Goal: Task Accomplishment & Management: Manage account settings

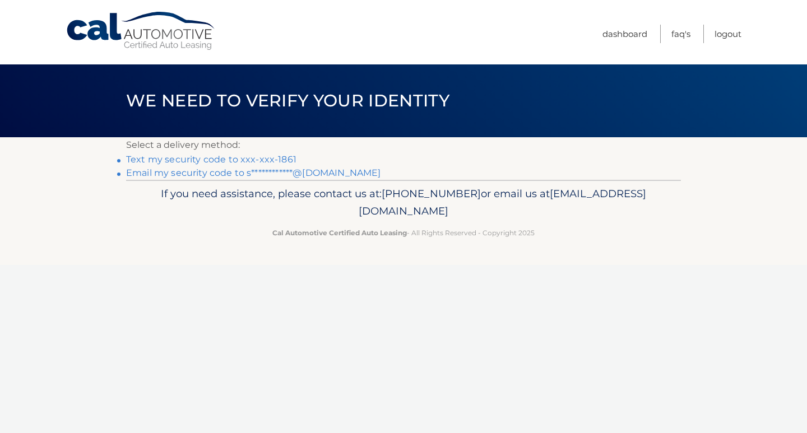
click at [310, 174] on link "**********" at bounding box center [253, 173] width 254 height 11
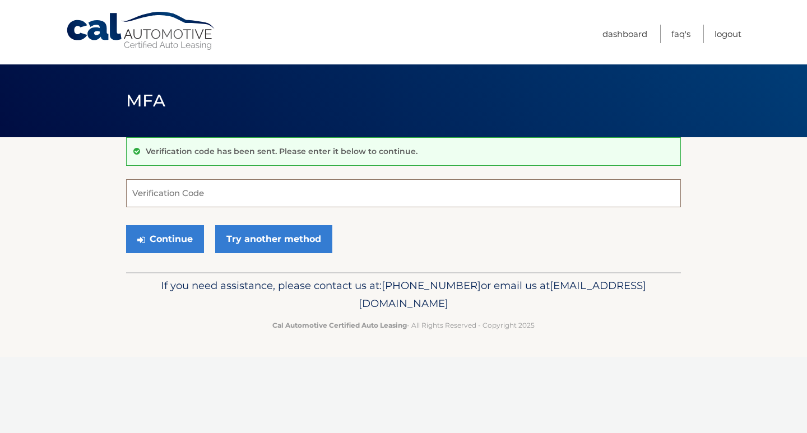
click at [196, 195] on input "Verification Code" at bounding box center [403, 193] width 555 height 28
paste input "574587"
type input "574587"
click at [188, 237] on button "Continue" at bounding box center [165, 239] width 78 height 28
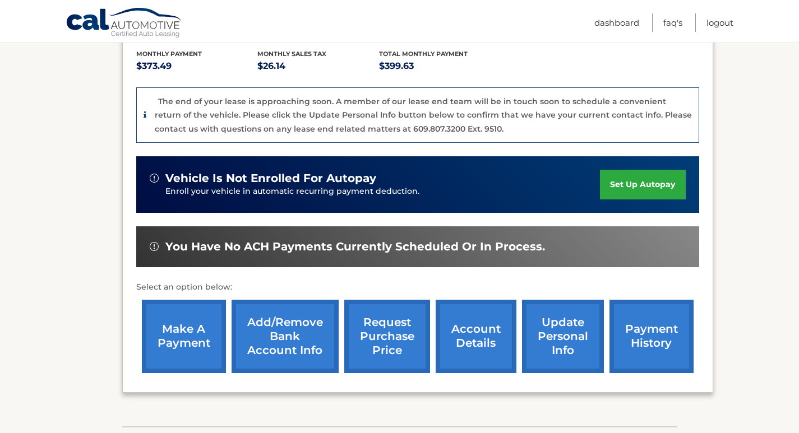
scroll to position [260, 0]
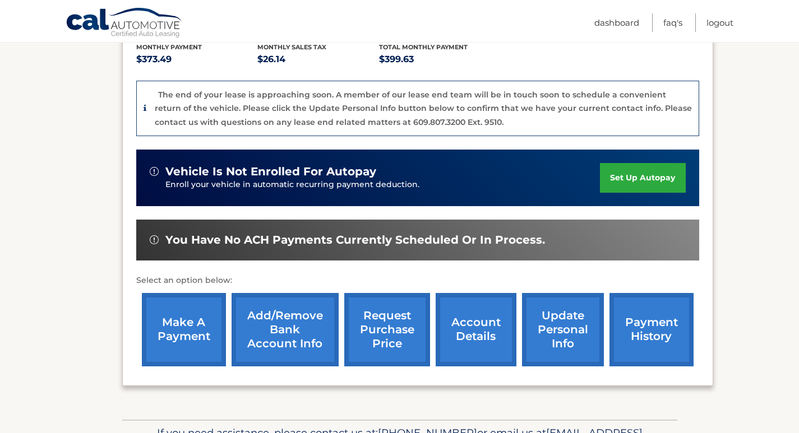
click at [564, 305] on link "update personal info" at bounding box center [563, 329] width 82 height 73
click at [178, 309] on link "make a payment" at bounding box center [184, 329] width 84 height 73
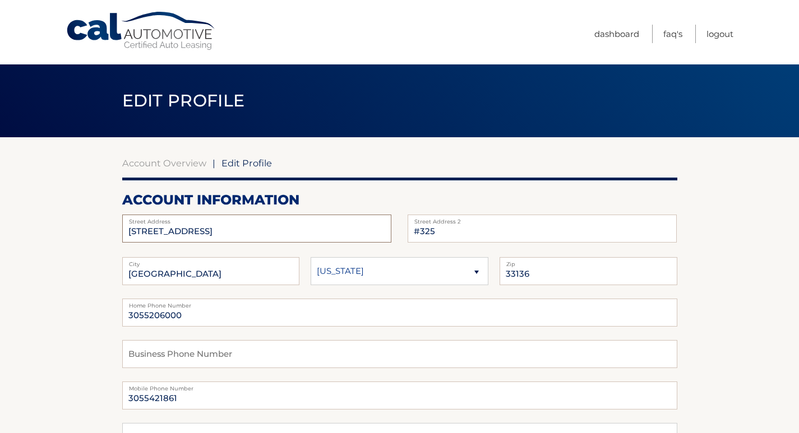
drag, startPoint x: 227, startPoint y: 224, endPoint x: 99, endPoint y: 225, distance: 128.4
type input "1075 NW 66th Street"
click at [539, 274] on input "33136" at bounding box center [588, 271] width 178 height 28
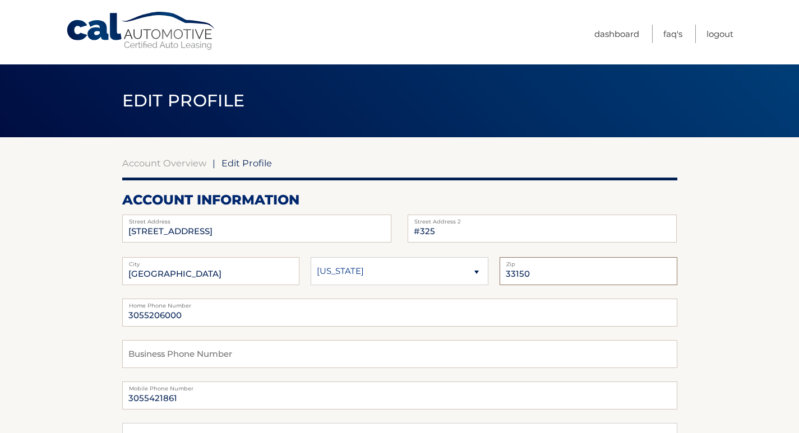
type input "33150"
drag, startPoint x: 180, startPoint y: 397, endPoint x: 72, endPoint y: 391, distance: 108.3
drag, startPoint x: 182, startPoint y: 310, endPoint x: 82, endPoint y: 310, distance: 99.8
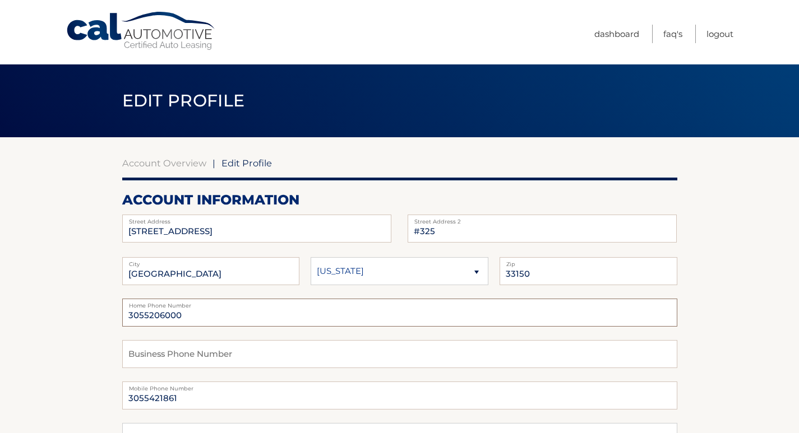
paste input "421861"
type input "3055421861"
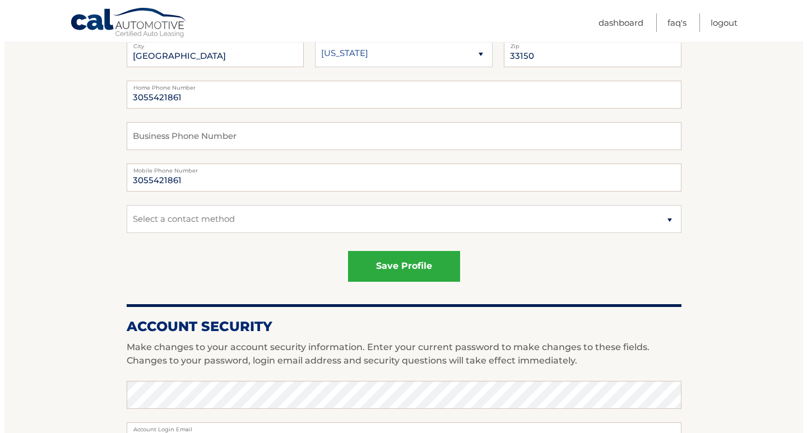
scroll to position [224, 0]
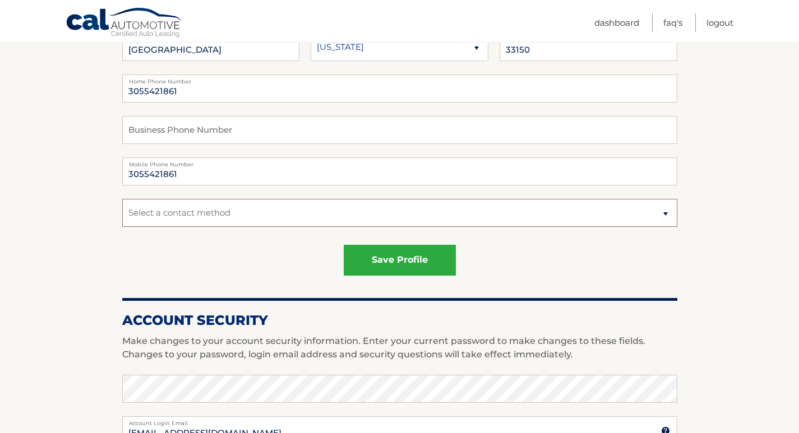
click at [226, 217] on select "Select a contact method Mobile Home" at bounding box center [399, 213] width 555 height 28
select select "1"
click at [122, 199] on select "Select a contact method Mobile Home" at bounding box center [399, 213] width 555 height 28
click at [66, 248] on section "Account Overview | Edit Profile account information 1075 NW 66th Street Street …" at bounding box center [399, 345] width 799 height 865
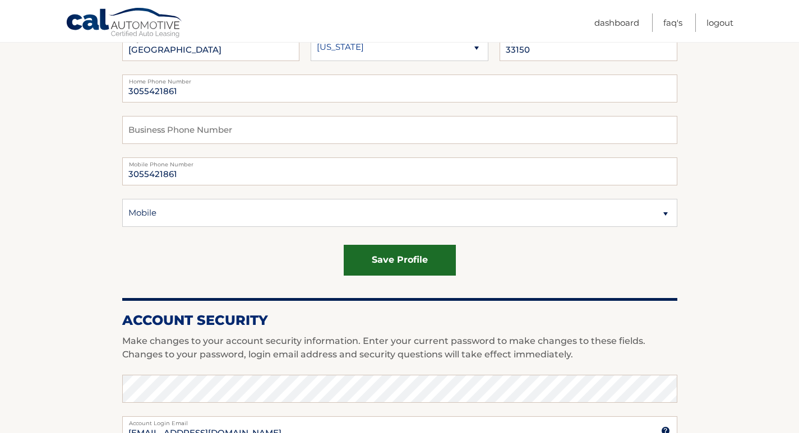
click at [411, 255] on button "save profile" at bounding box center [400, 260] width 112 height 31
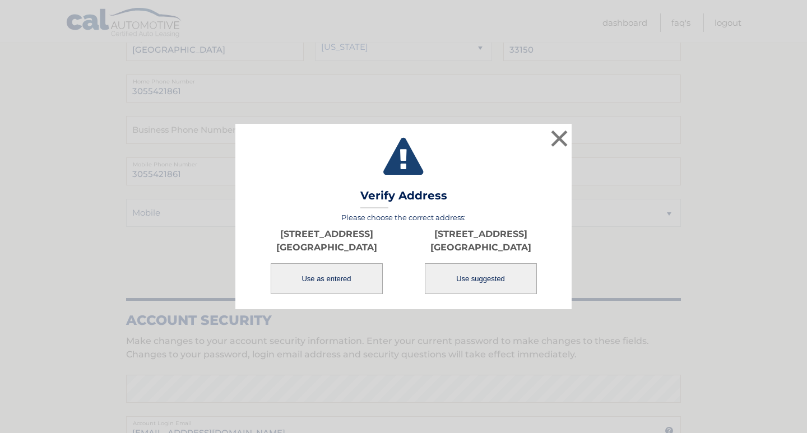
click at [474, 274] on button "Use suggested" at bounding box center [481, 278] width 112 height 31
type input "[STREET_ADDRESS]"
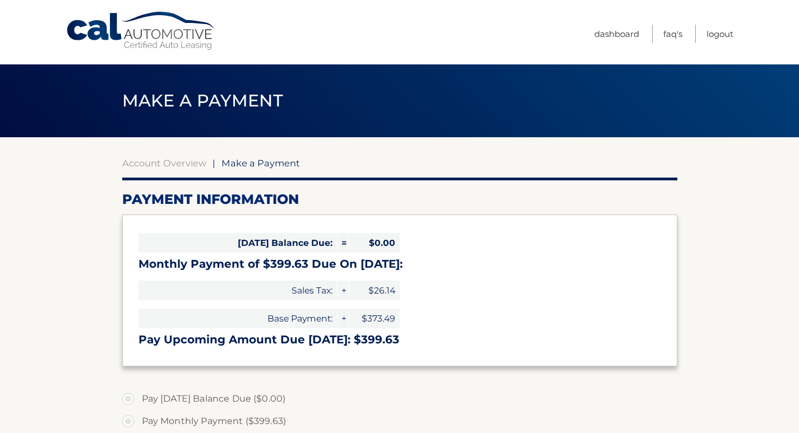
select select "ZGFkODhjYWYtNTZjOC00MGFlLWE3MzItMGZjY2NlMWI3Y2Zj"
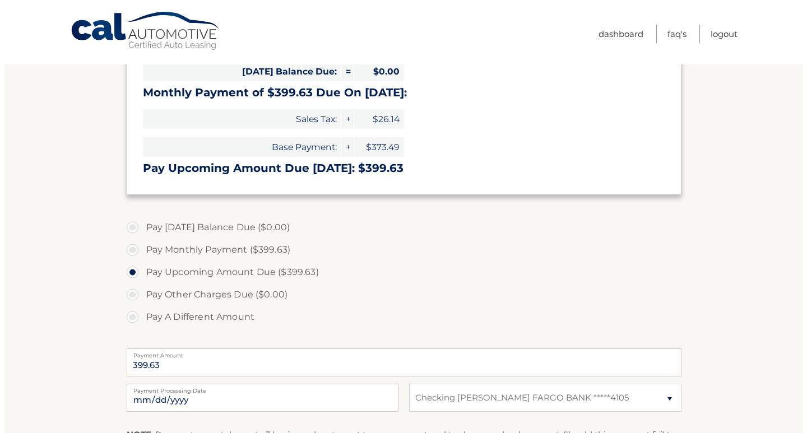
scroll to position [368, 0]
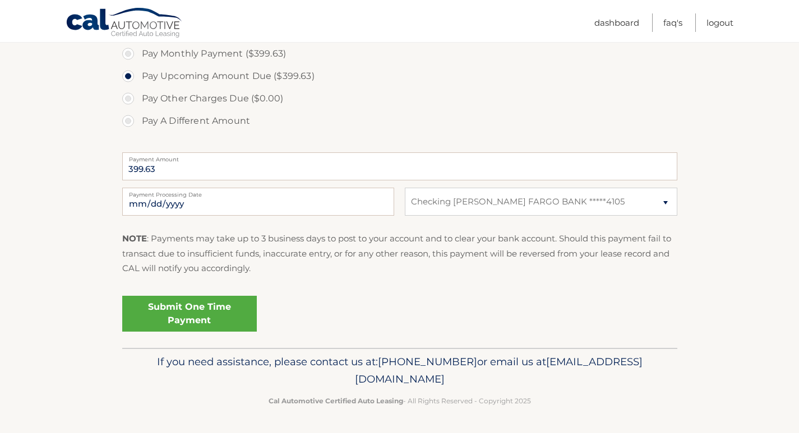
click at [174, 314] on link "Submit One Time Payment" at bounding box center [189, 314] width 135 height 36
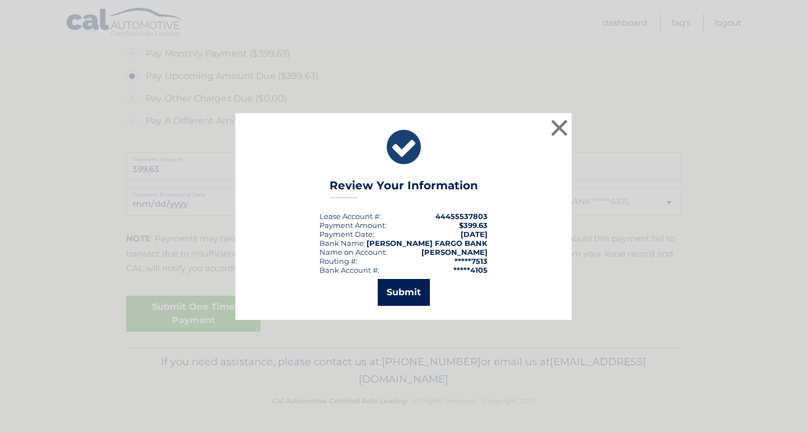
click at [414, 289] on button "Submit" at bounding box center [404, 292] width 52 height 27
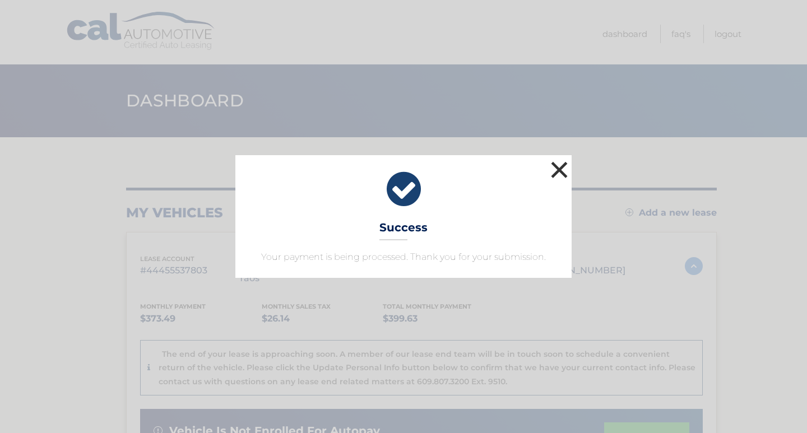
click at [558, 171] on button "×" at bounding box center [559, 170] width 22 height 22
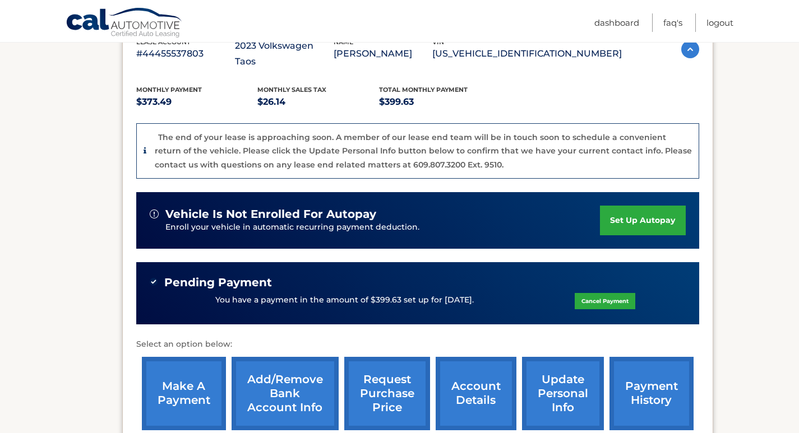
scroll to position [337, 0]
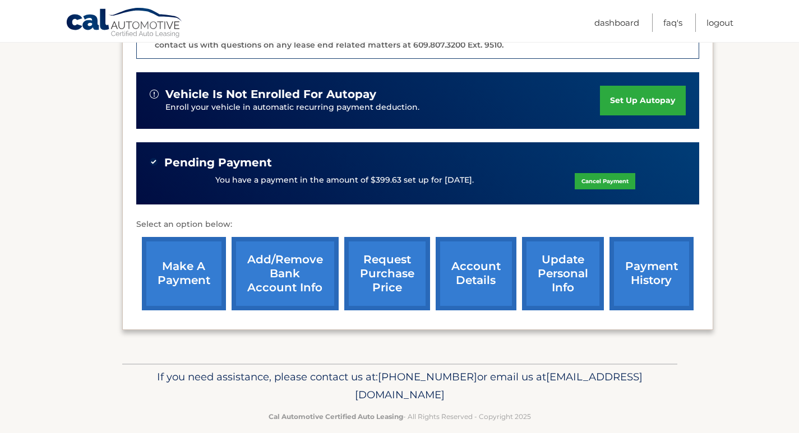
click at [475, 260] on link "account details" at bounding box center [476, 273] width 81 height 73
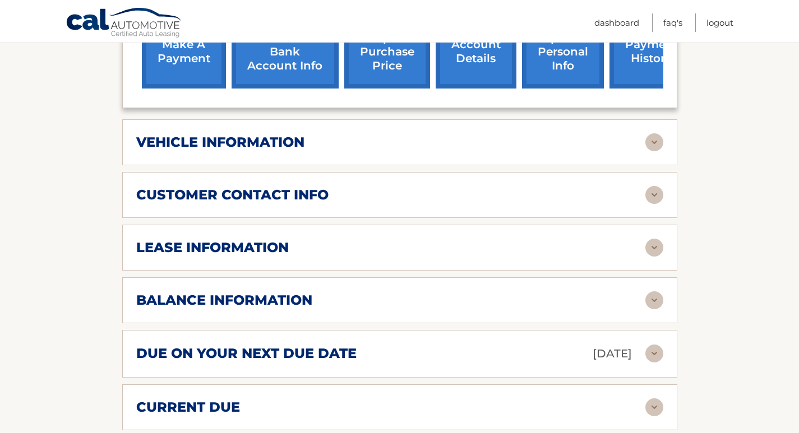
scroll to position [561, 0]
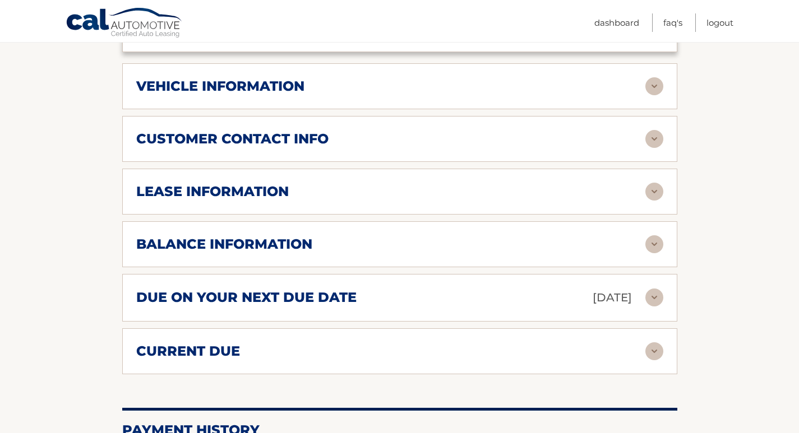
click at [219, 343] on h2 "current due" at bounding box center [188, 351] width 104 height 17
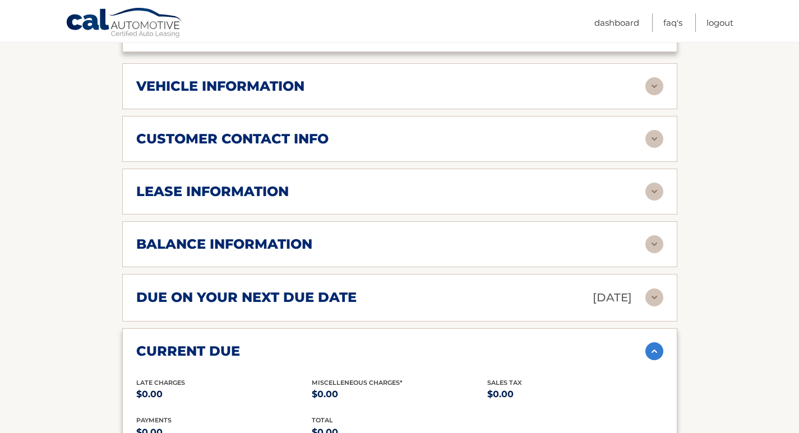
click at [220, 343] on h2 "current due" at bounding box center [188, 351] width 104 height 17
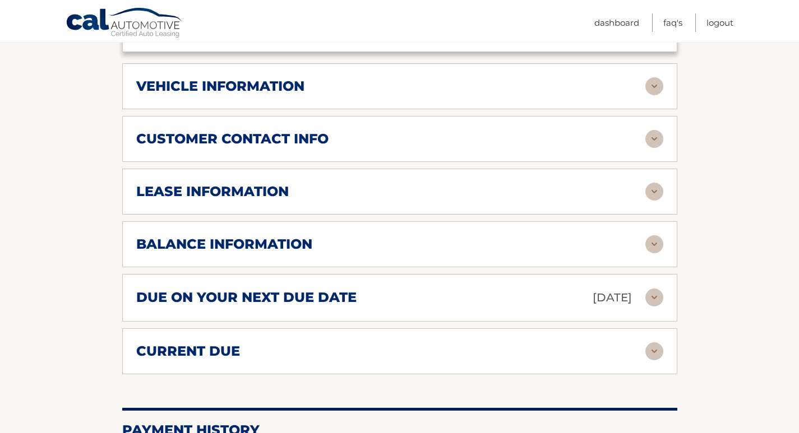
click at [265, 236] on h2 "balance information" at bounding box center [224, 244] width 176 height 17
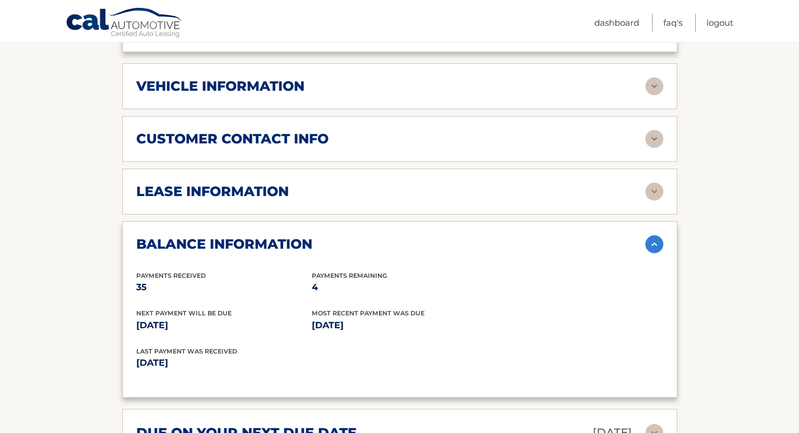
click at [265, 236] on h2 "balance information" at bounding box center [224, 244] width 176 height 17
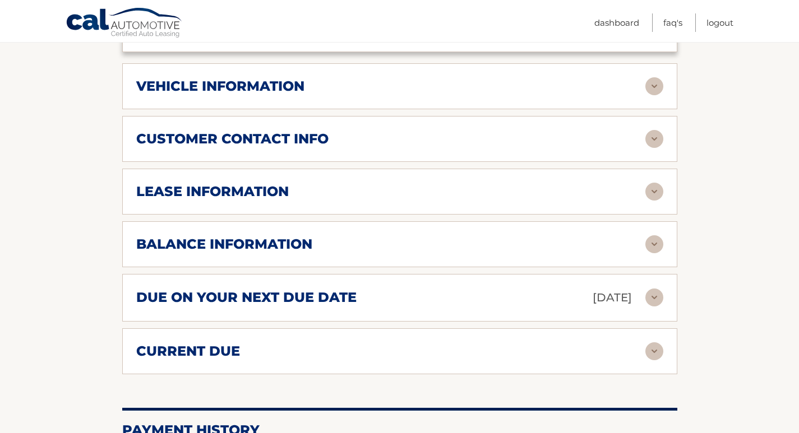
click at [266, 183] on h2 "lease information" at bounding box center [212, 191] width 152 height 17
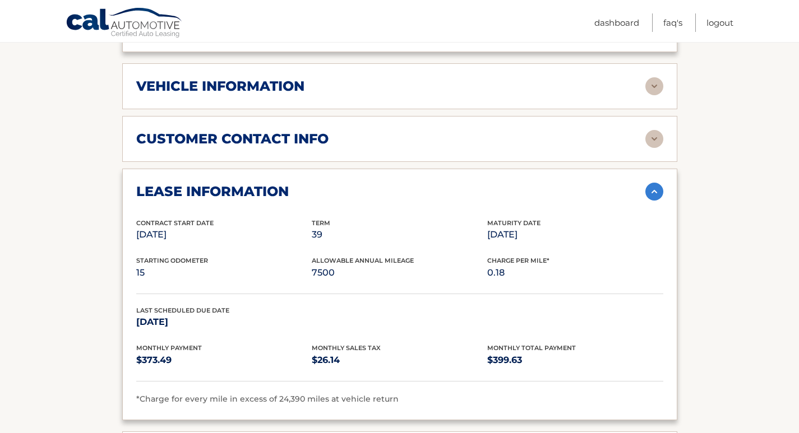
click at [266, 183] on h2 "lease information" at bounding box center [212, 191] width 152 height 17
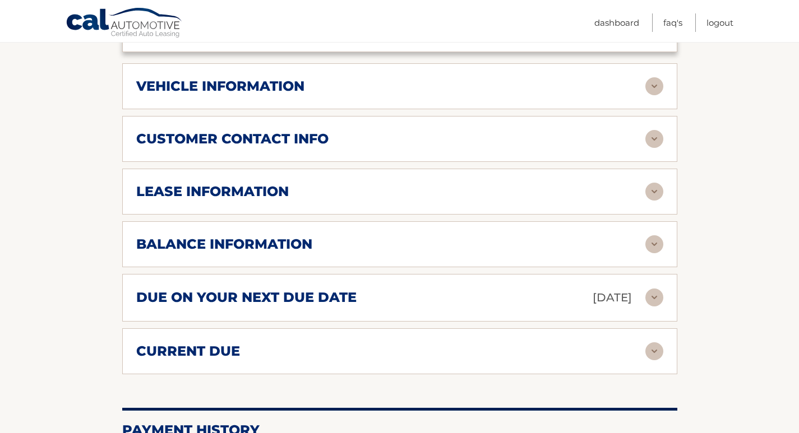
click at [294, 131] on h2 "customer contact info" at bounding box center [232, 139] width 192 height 17
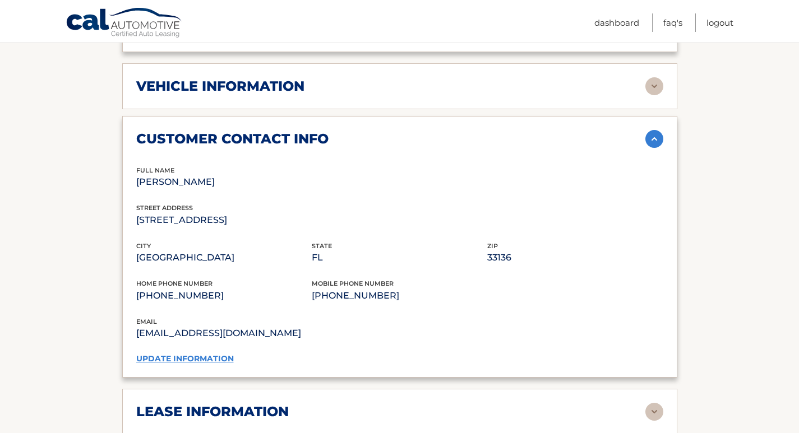
click at [266, 131] on h2 "customer contact info" at bounding box center [232, 139] width 192 height 17
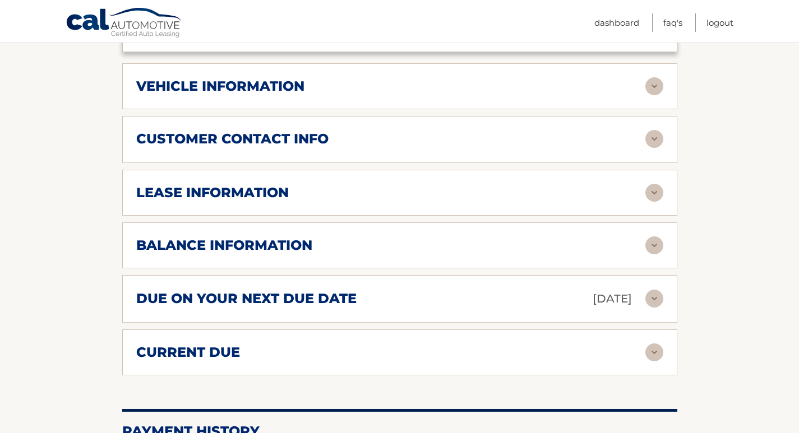
click at [283, 78] on h2 "vehicle information" at bounding box center [220, 86] width 168 height 17
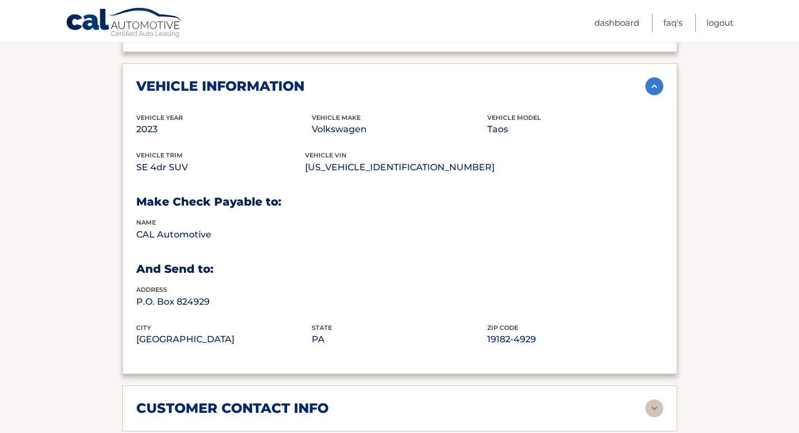
click at [283, 78] on h2 "vehicle information" at bounding box center [220, 86] width 168 height 17
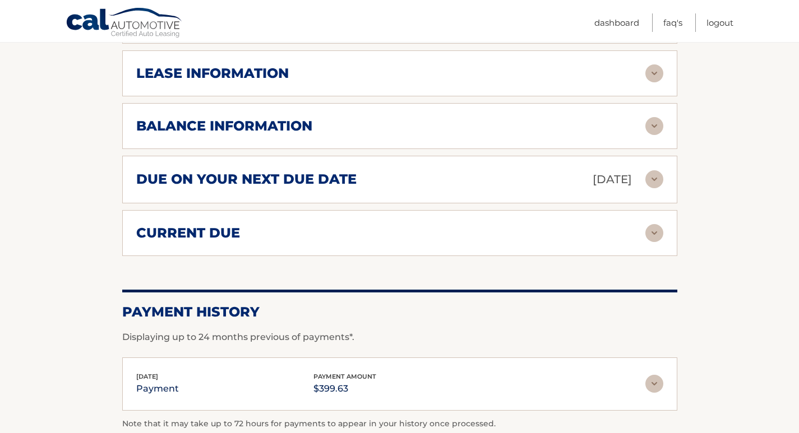
scroll to position [812, 0]
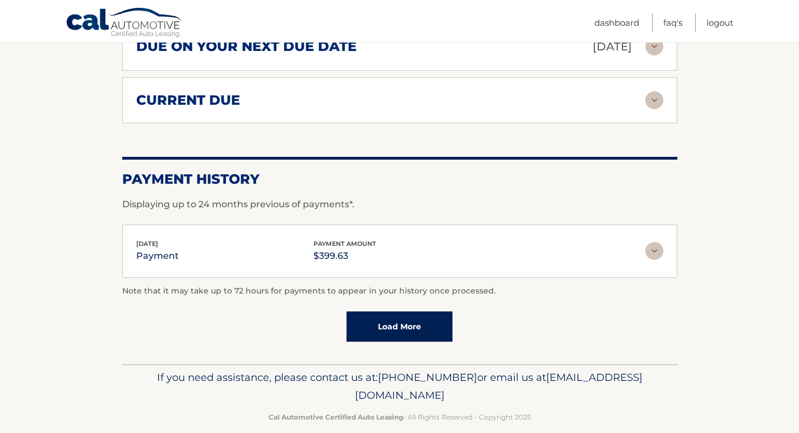
click at [419, 319] on link "Load More" at bounding box center [399, 327] width 106 height 30
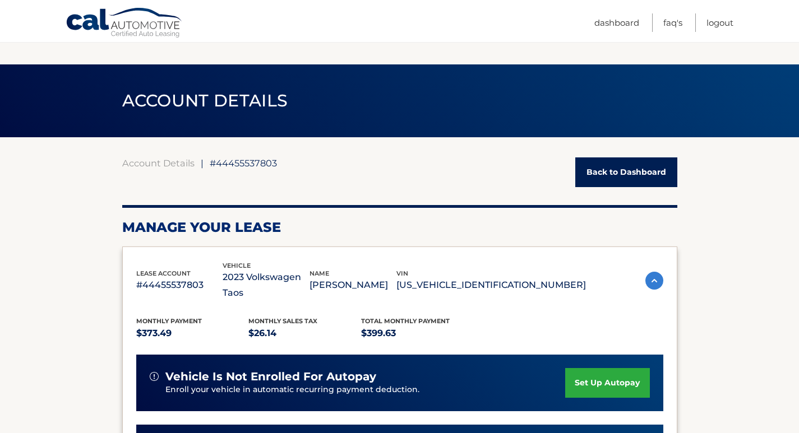
scroll to position [336, 0]
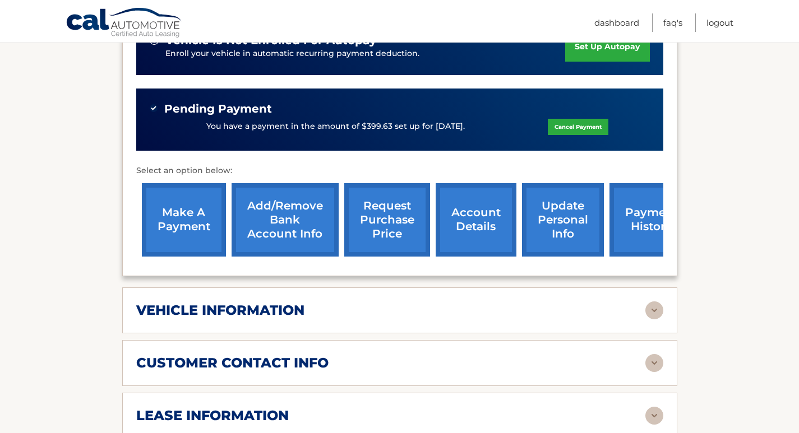
click at [643, 209] on link "payment history" at bounding box center [651, 219] width 84 height 73
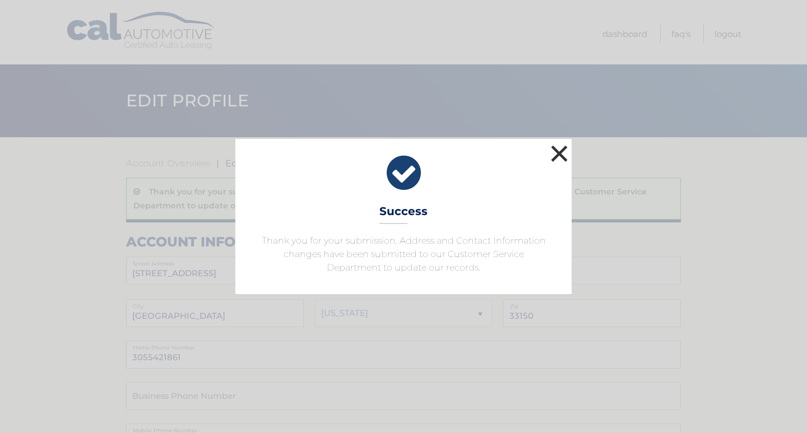
click at [559, 149] on button "×" at bounding box center [559, 153] width 22 height 22
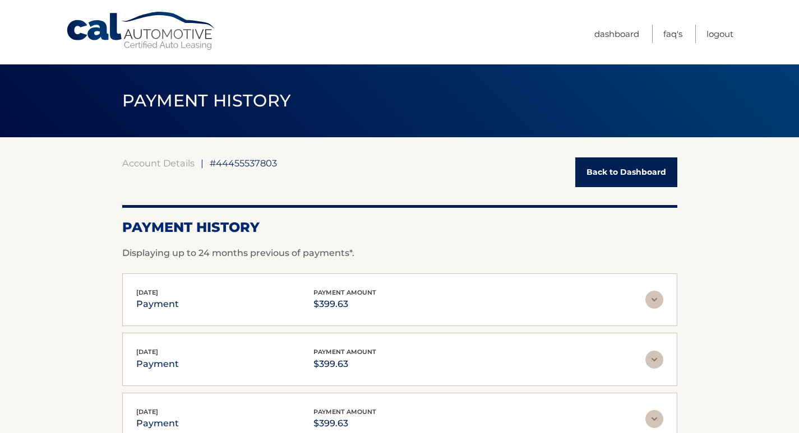
click at [657, 180] on link "Back to Dashboard" at bounding box center [626, 173] width 102 height 30
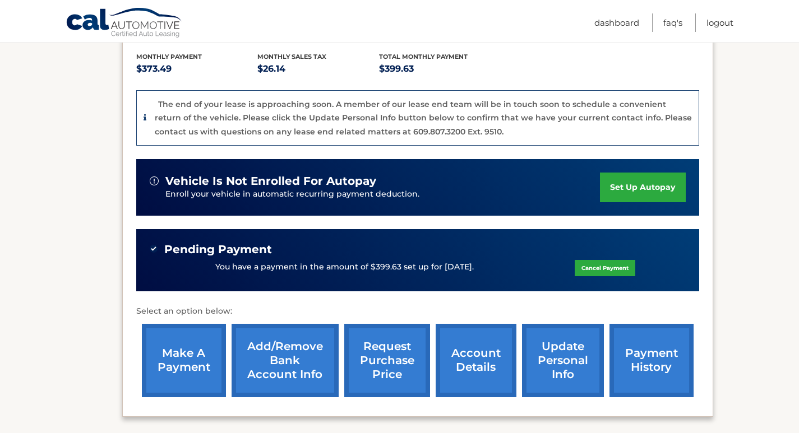
scroll to position [280, 0]
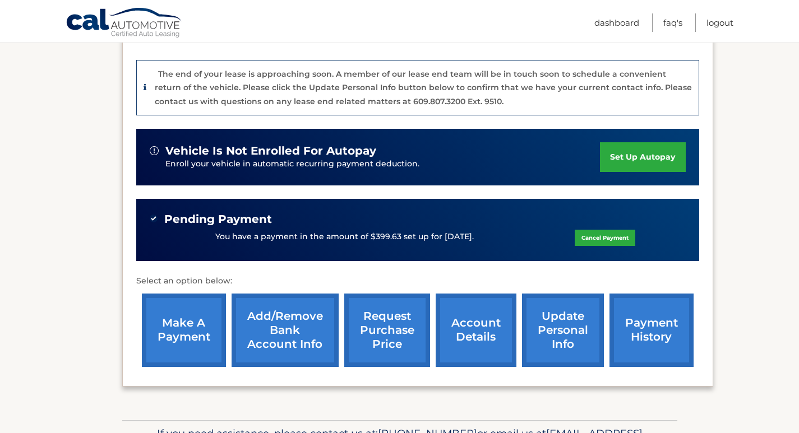
click at [462, 318] on link "account details" at bounding box center [476, 330] width 81 height 73
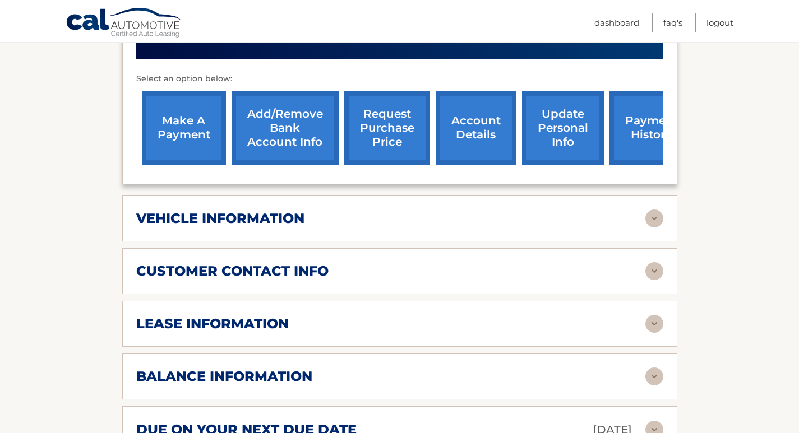
scroll to position [448, 0]
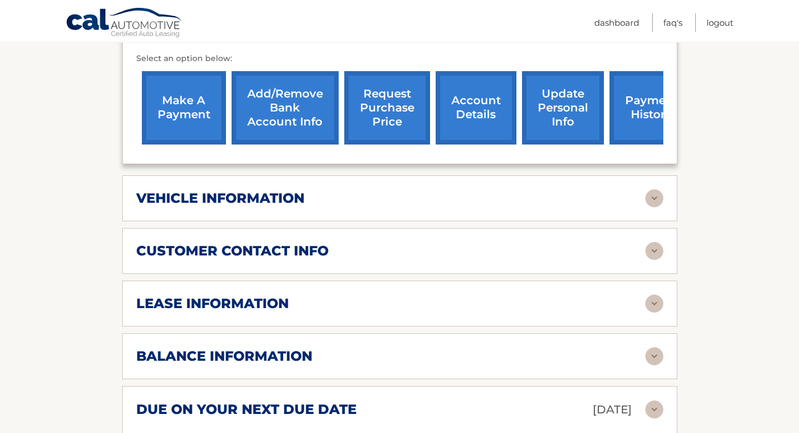
click at [348, 189] on div "vehicle information" at bounding box center [399, 198] width 527 height 18
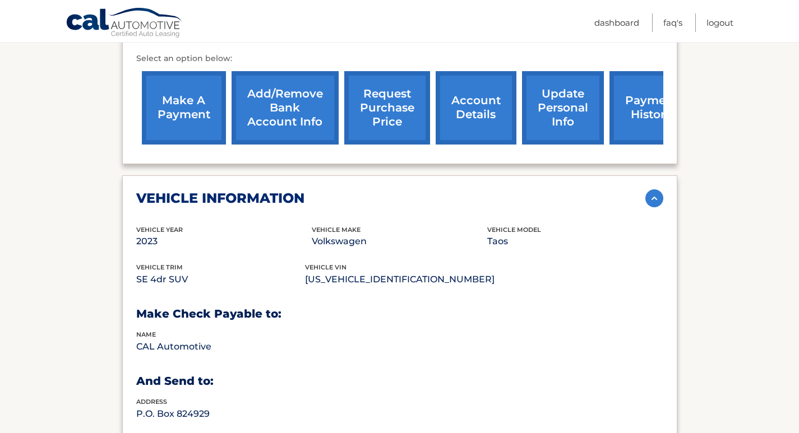
click at [348, 189] on div "vehicle information" at bounding box center [399, 198] width 527 height 18
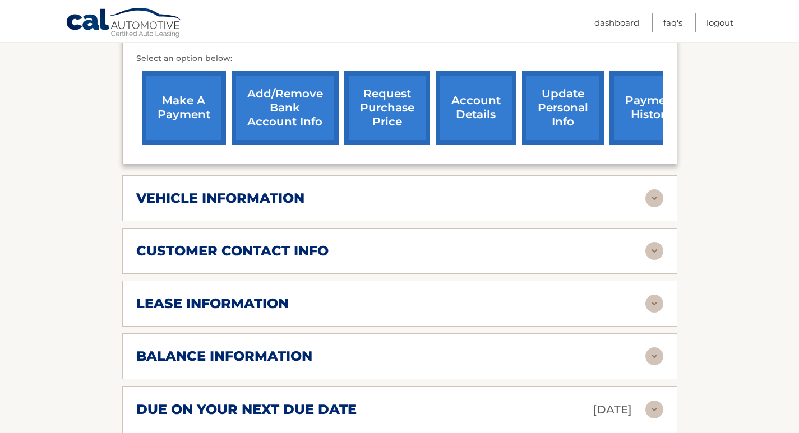
click at [331, 243] on div "customer contact info" at bounding box center [390, 251] width 509 height 17
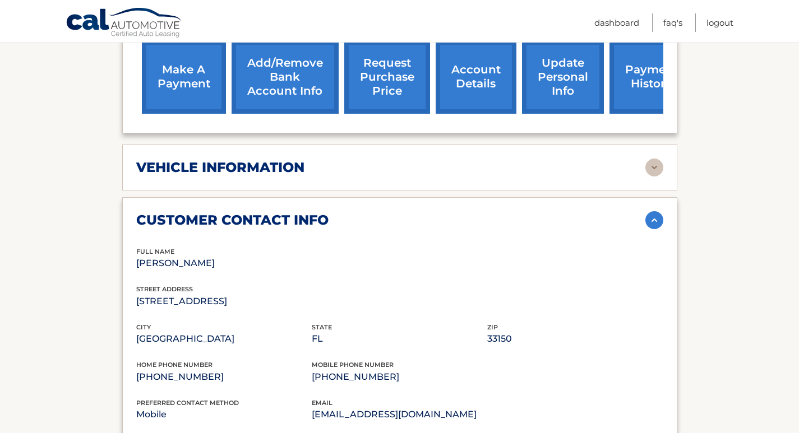
scroll to position [504, 0]
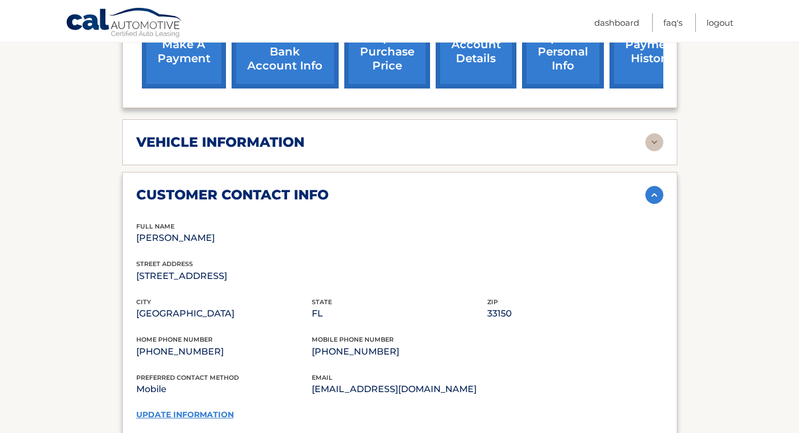
click at [325, 187] on h2 "customer contact info" at bounding box center [232, 195] width 192 height 17
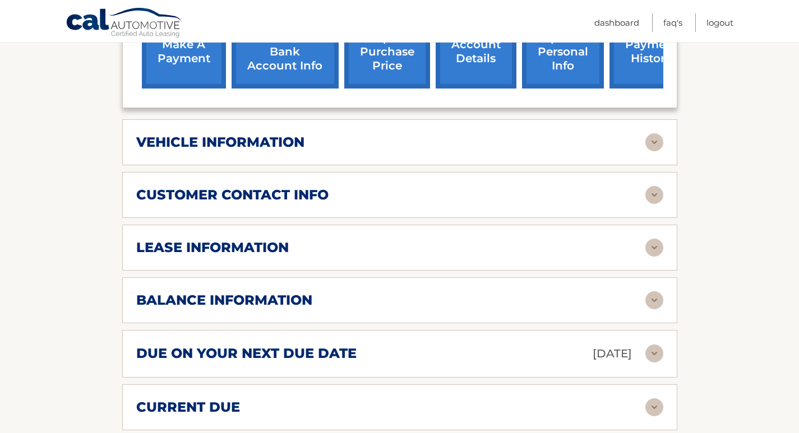
click at [313, 239] on div "lease information" at bounding box center [390, 247] width 509 height 17
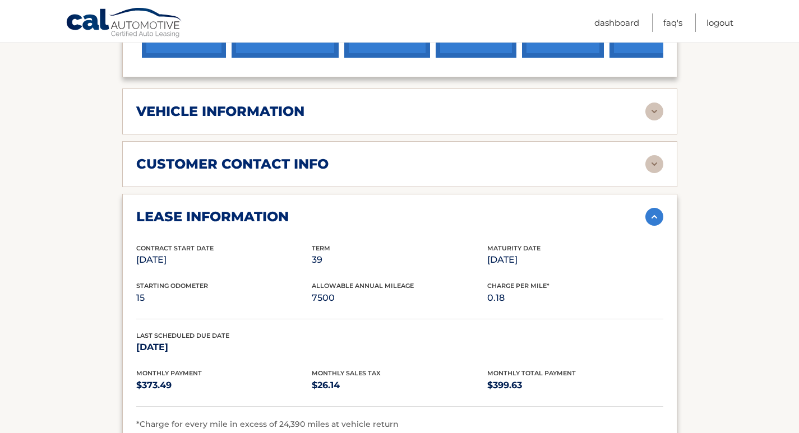
scroll to position [561, 0]
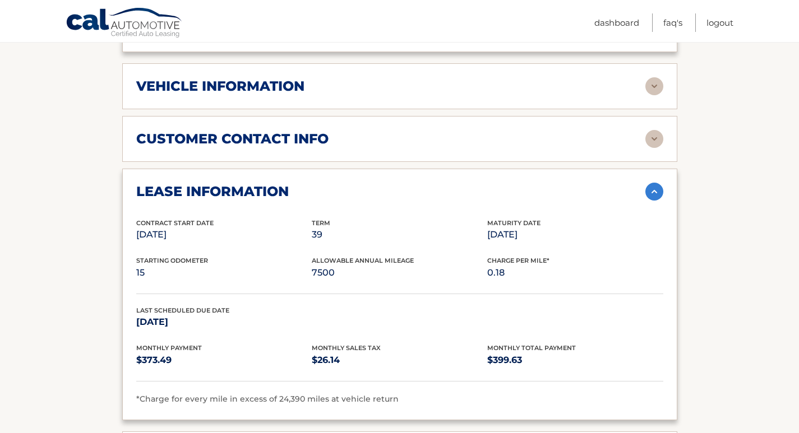
click at [299, 183] on div "lease information" at bounding box center [390, 191] width 509 height 17
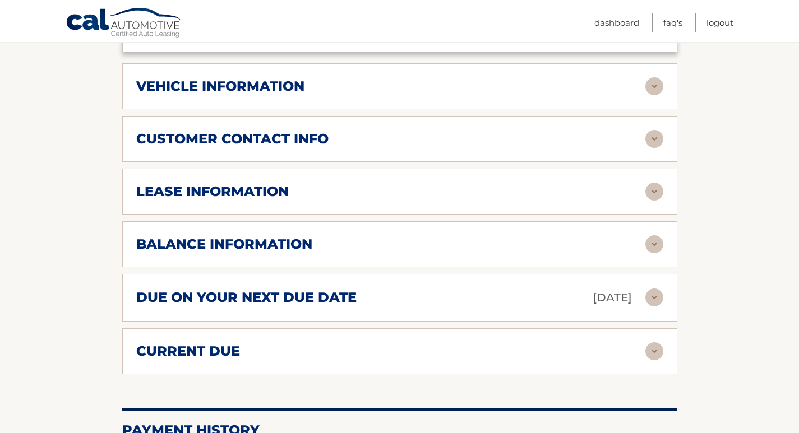
click at [267, 236] on h2 "balance information" at bounding box center [224, 244] width 176 height 17
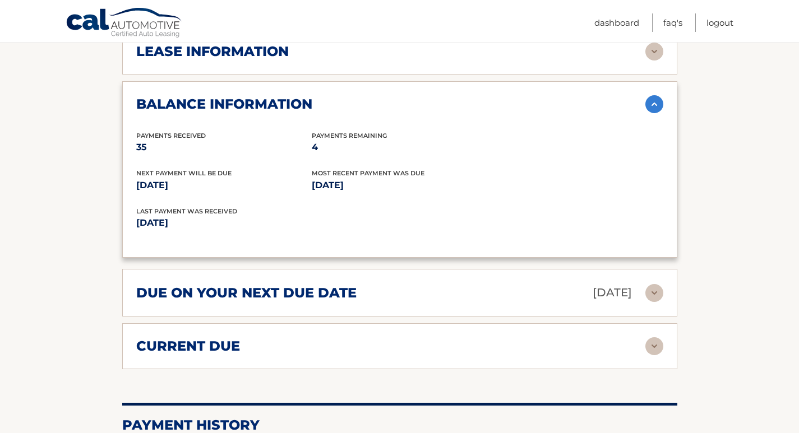
scroll to position [729, 0]
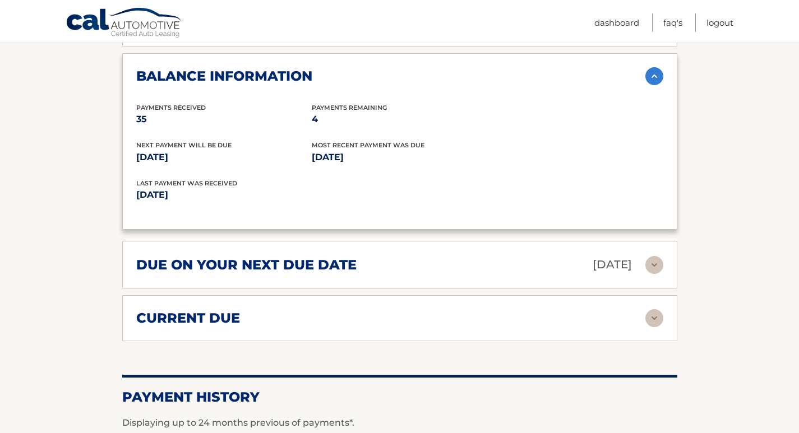
click at [291, 257] on h2 "due on your next due date" at bounding box center [246, 265] width 220 height 17
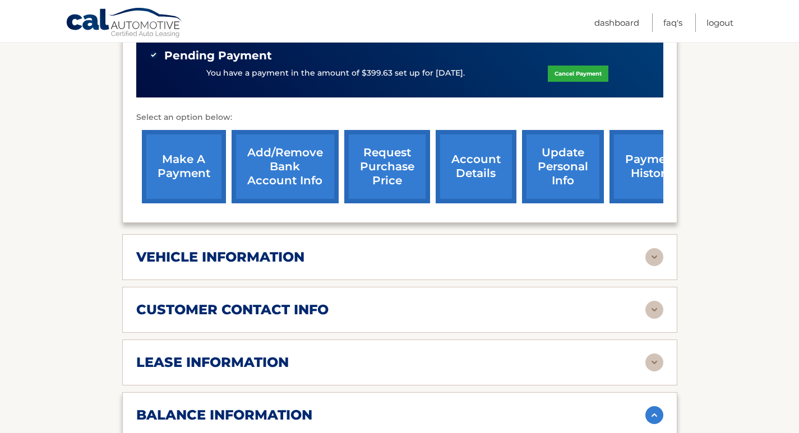
scroll to position [448, 0]
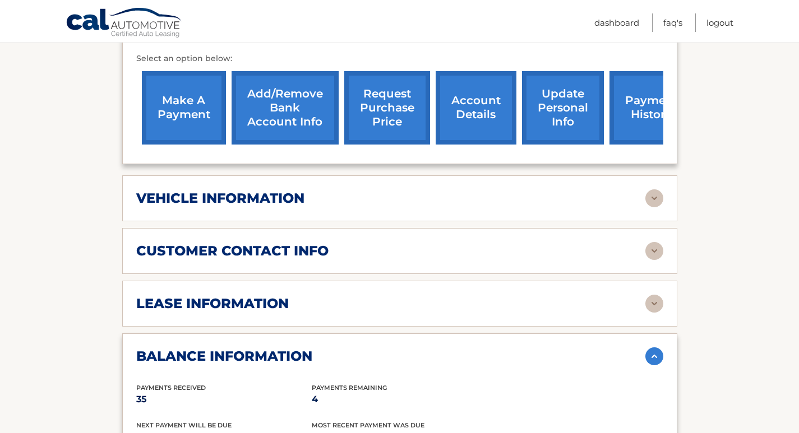
click at [237, 295] on h2 "lease information" at bounding box center [212, 303] width 152 height 17
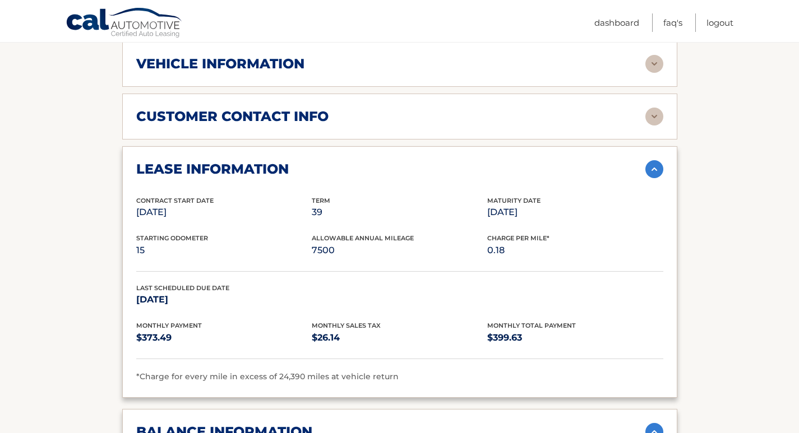
scroll to position [617, 0]
